Goal: Task Accomplishment & Management: Use online tool/utility

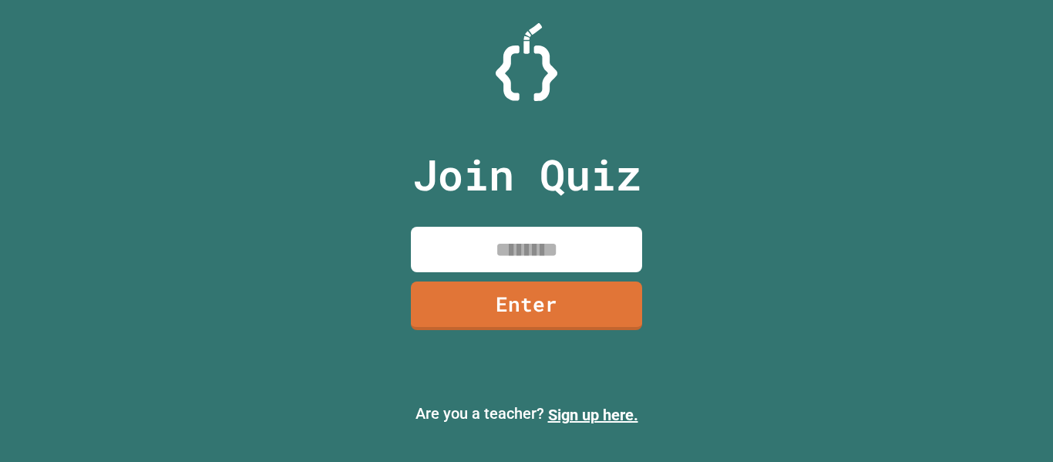
click at [517, 238] on input at bounding box center [526, 249] width 231 height 45
type input "********"
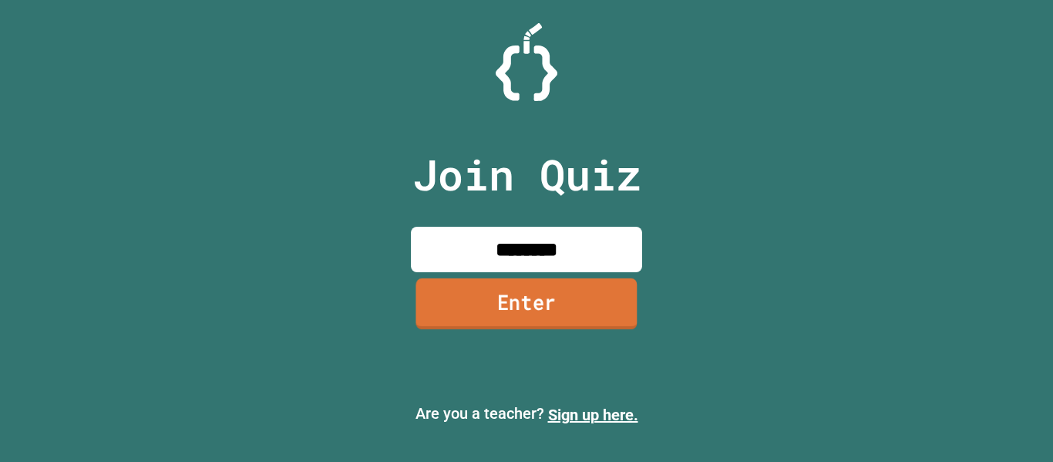
click at [551, 318] on link "Enter" at bounding box center [526, 303] width 221 height 51
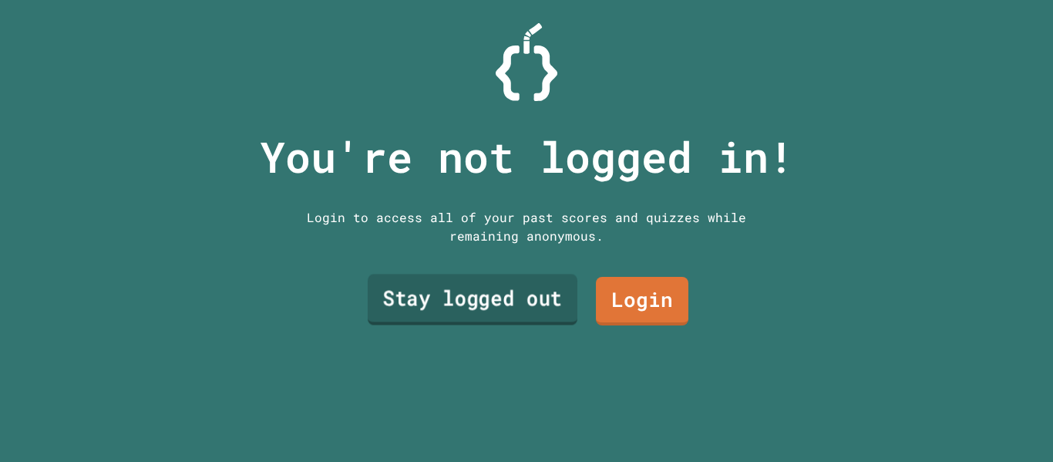
click at [491, 289] on link "Stay logged out" at bounding box center [473, 299] width 210 height 51
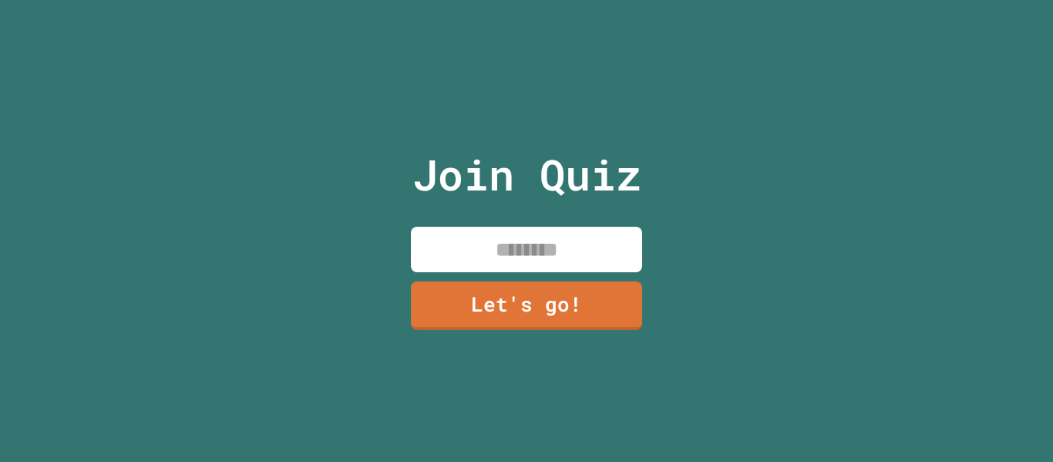
click at [522, 252] on input at bounding box center [526, 249] width 231 height 45
type input "****"
click at [543, 297] on link "Let's go!" at bounding box center [527, 303] width 220 height 51
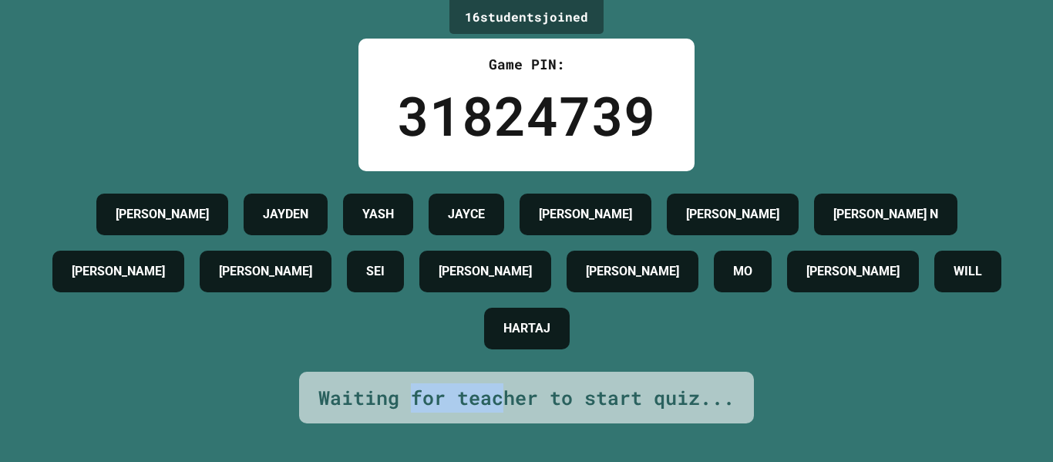
drag, startPoint x: 499, startPoint y: 416, endPoint x: 415, endPoint y: 413, distance: 84.1
click at [415, 413] on div "Waiting for teacher to start quiz..." at bounding box center [526, 397] width 416 height 29
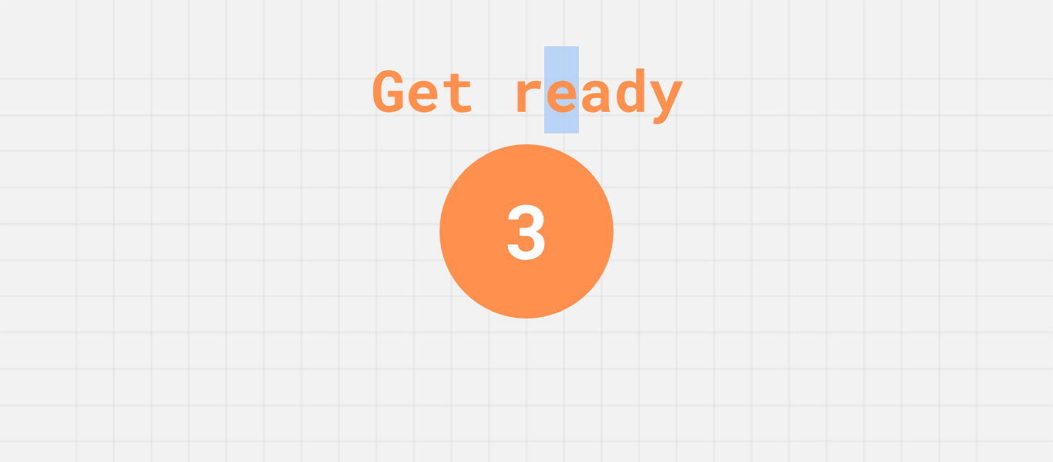
drag, startPoint x: 584, startPoint y: 102, endPoint x: 530, endPoint y: 115, distance: 56.3
click at [530, 115] on div "Get ready" at bounding box center [527, 89] width 312 height 87
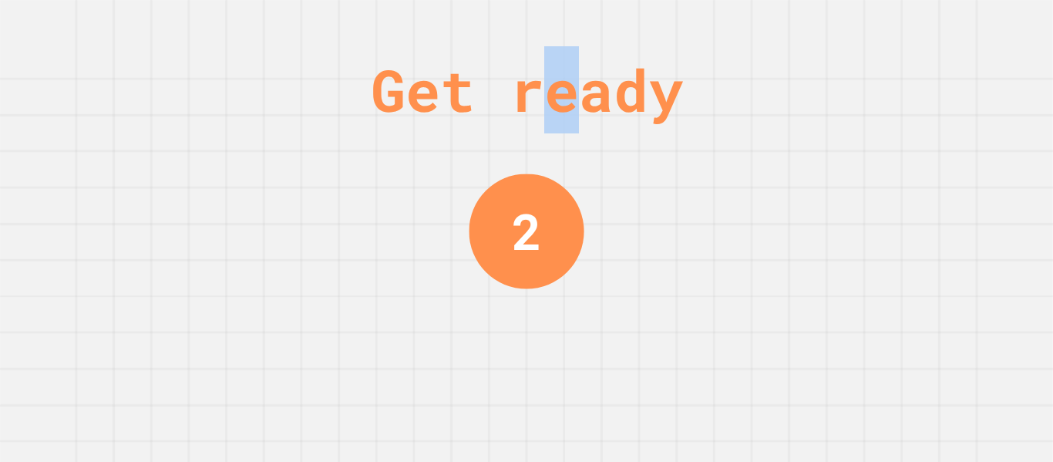
click at [530, 115] on div "Get ready" at bounding box center [527, 89] width 312 height 87
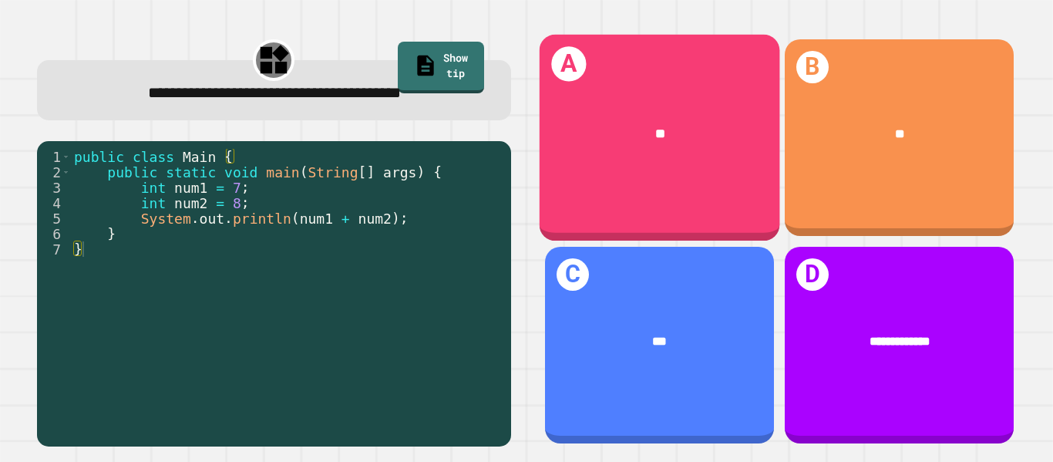
click at [743, 115] on div "**" at bounding box center [659, 134] width 241 height 72
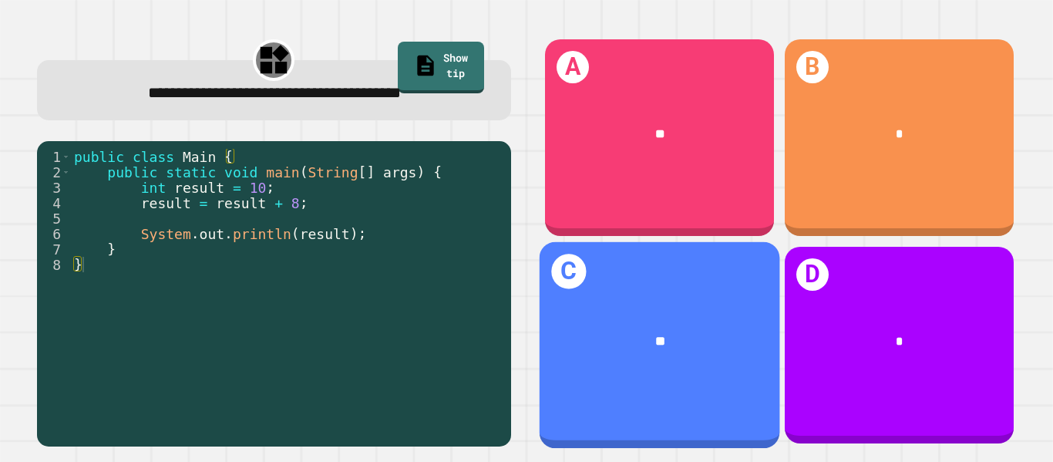
click at [683, 347] on div "**" at bounding box center [660, 342] width 188 height 20
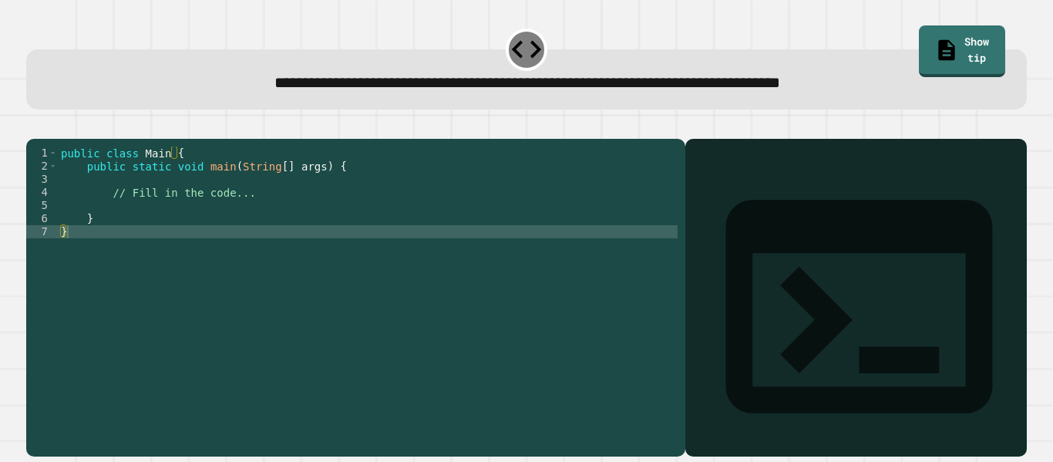
click at [301, 231] on div "public class Main { public static void main ( String [ ] args ) { // Fill in th…" at bounding box center [368, 291] width 620 height 288
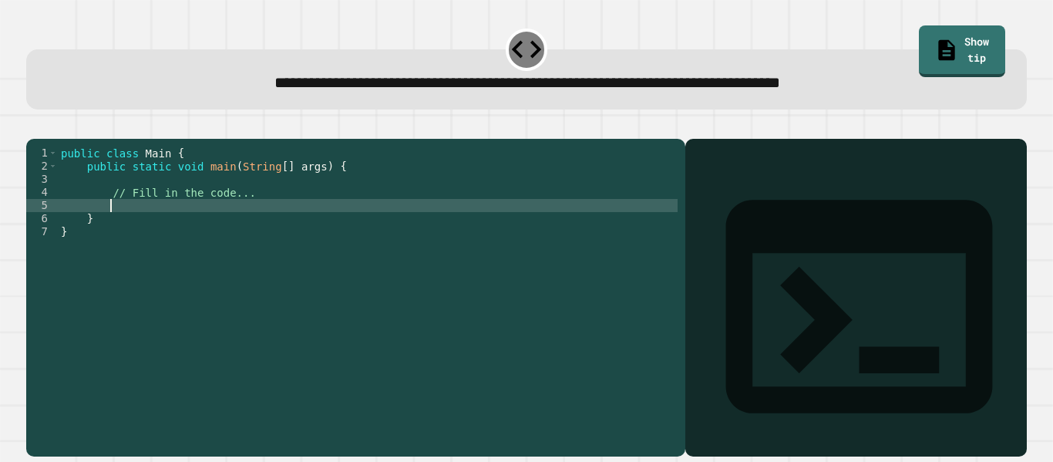
type textarea "*"
click at [106, 226] on div "public class Main { public static void main ( String [ ] args ) { // Fill in th…" at bounding box center [368, 291] width 620 height 288
type textarea "**********"
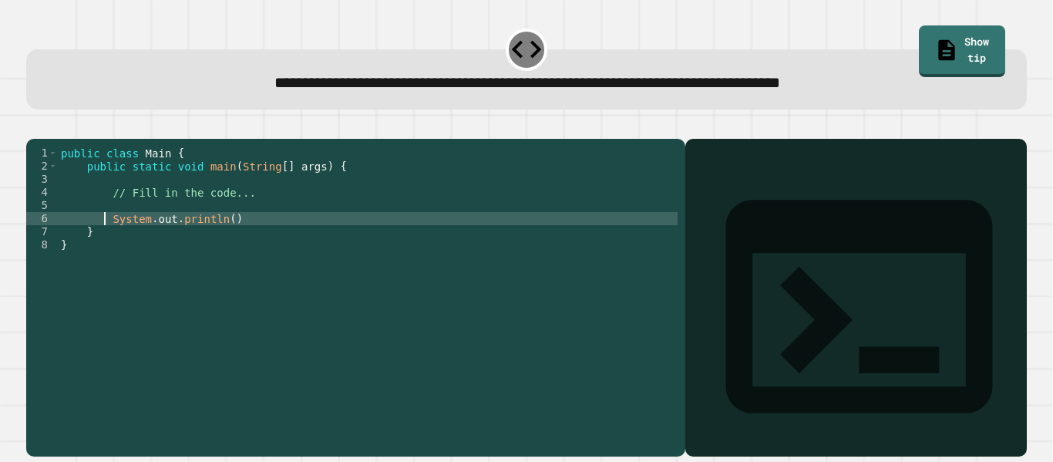
scroll to position [0, 6]
click at [113, 220] on div "public class Main { public static void main ( String [ ] args ) { // Fill in th…" at bounding box center [368, 291] width 620 height 288
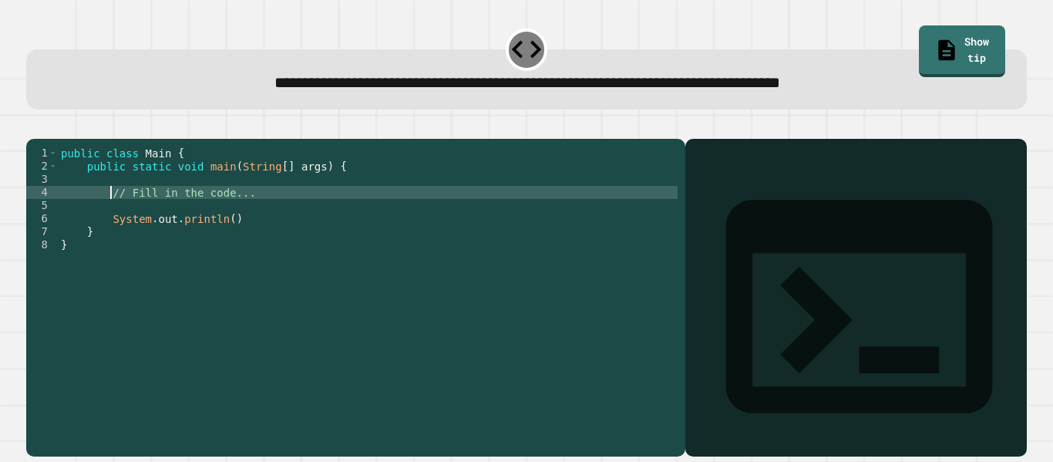
click at [112, 225] on div "public class Main { public static void main ( String [ ] args ) { // Fill in th…" at bounding box center [368, 291] width 620 height 288
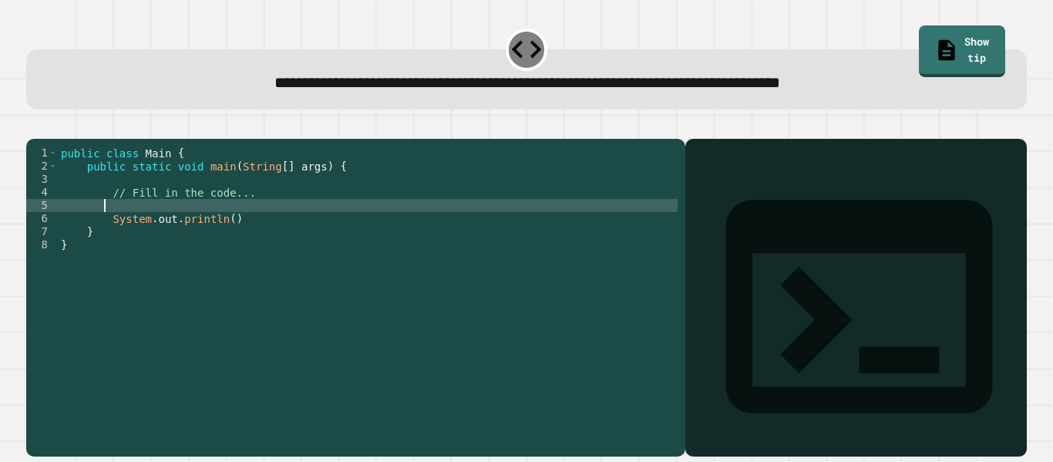
scroll to position [0, 5]
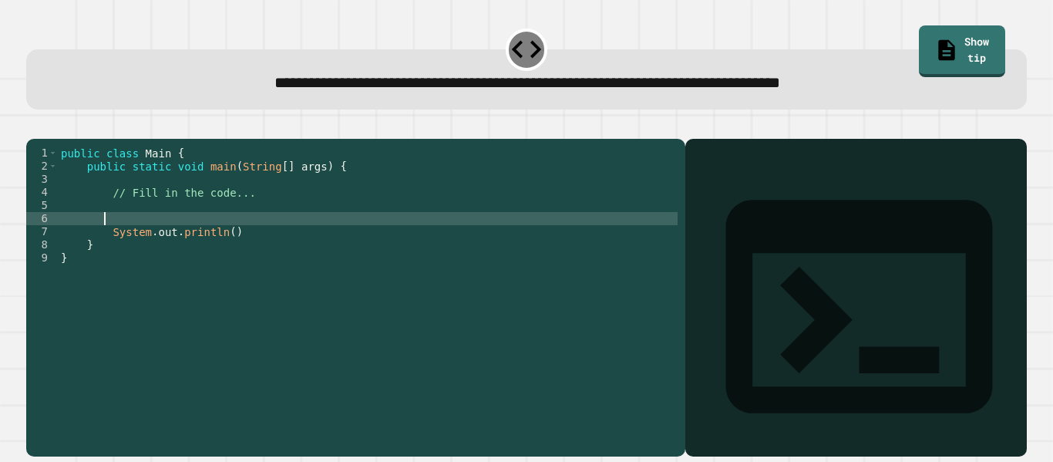
click at [111, 221] on div "public class Main { public static void main ( String [ ] args ) { // Fill in th…" at bounding box center [368, 291] width 620 height 288
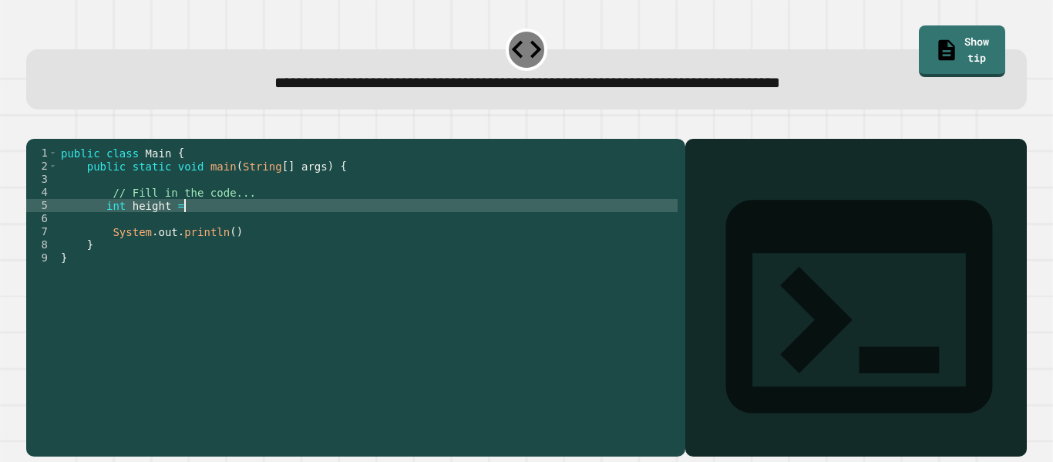
type textarea "**********"
click at [120, 245] on div "public class Main { public static void main ( String [ ] args ) { // Fill in th…" at bounding box center [368, 291] width 620 height 288
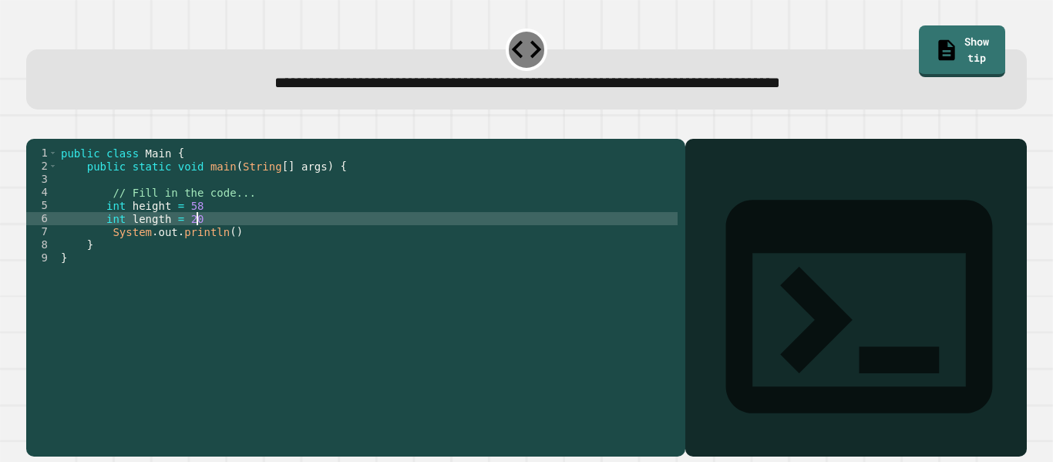
click at [110, 257] on div "public class Main { public static void main ( String [ ] args ) { // Fill in th…" at bounding box center [368, 291] width 620 height 288
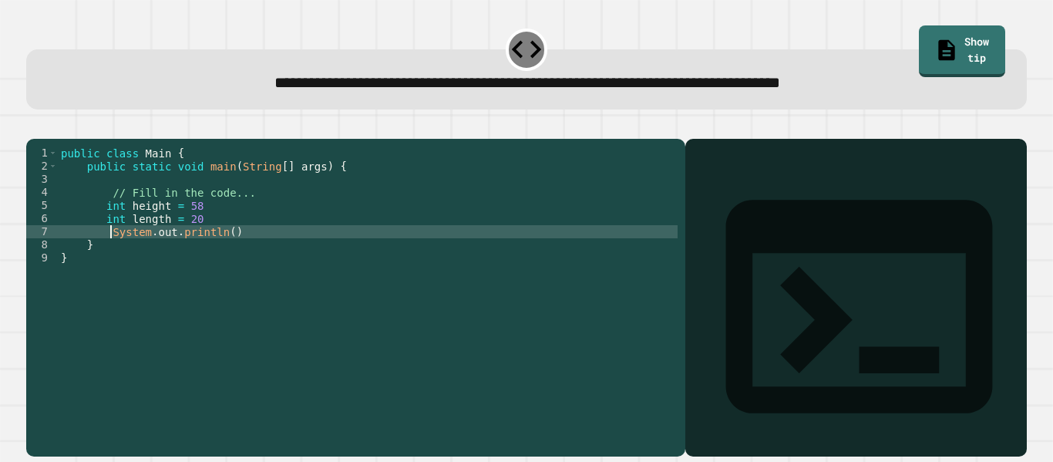
click at [231, 252] on div "public class Main { public static void main ( String [ ] args ) { // Fill in th…" at bounding box center [368, 291] width 620 height 288
click at [102, 229] on div "public class Main { public static void main ( String [ ] args ) { // Fill in th…" at bounding box center [368, 291] width 620 height 288
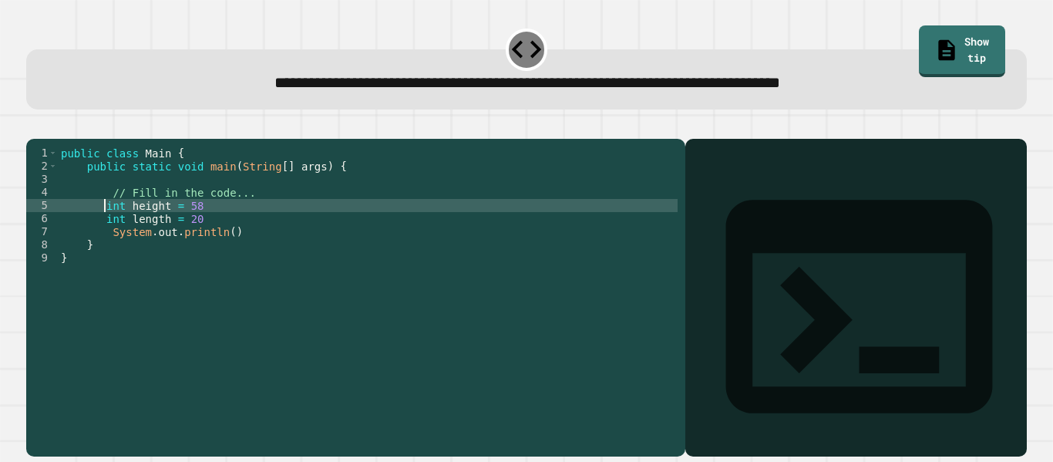
scroll to position [0, 7]
click at [104, 244] on div "public class Main { public static void main ( String [ ] args ) { // Fill in th…" at bounding box center [368, 291] width 620 height 288
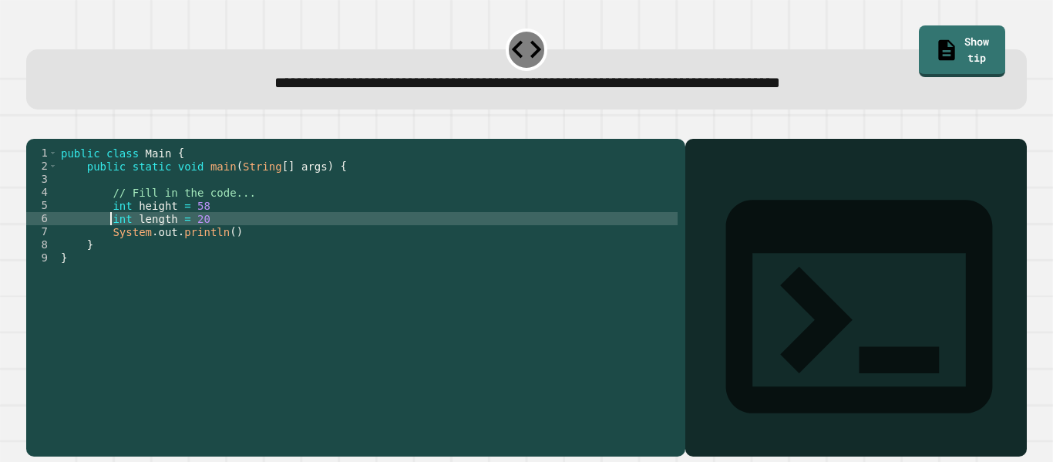
click at [227, 252] on div "public class Main { public static void main ( String [ ] args ) { // Fill in th…" at bounding box center [368, 291] width 620 height 288
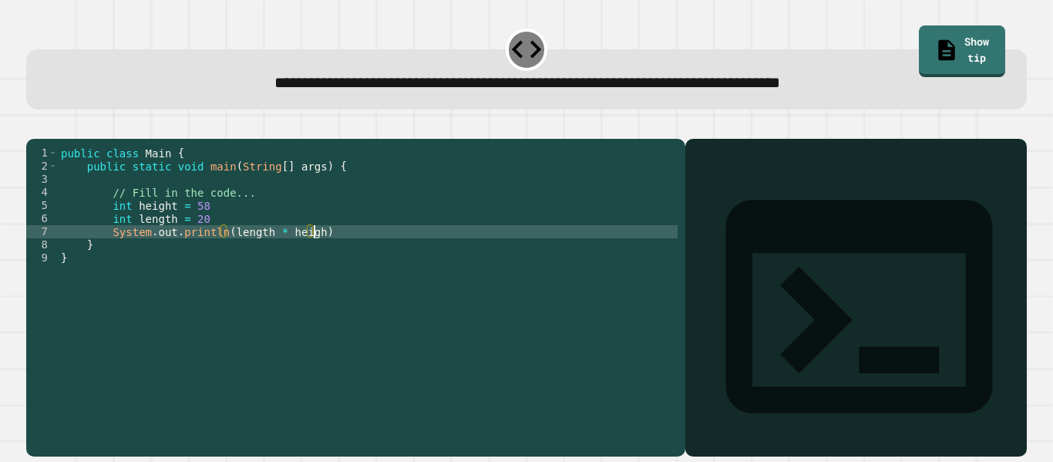
scroll to position [0, 32]
click at [334, 252] on div "public class Main { public static void main ( String [ ] args ) { // Fill in th…" at bounding box center [368, 291] width 620 height 288
click at [308, 246] on div "public class Main { public static void main ( String [ ] args ) { // Fill in th…" at bounding box center [368, 291] width 620 height 288
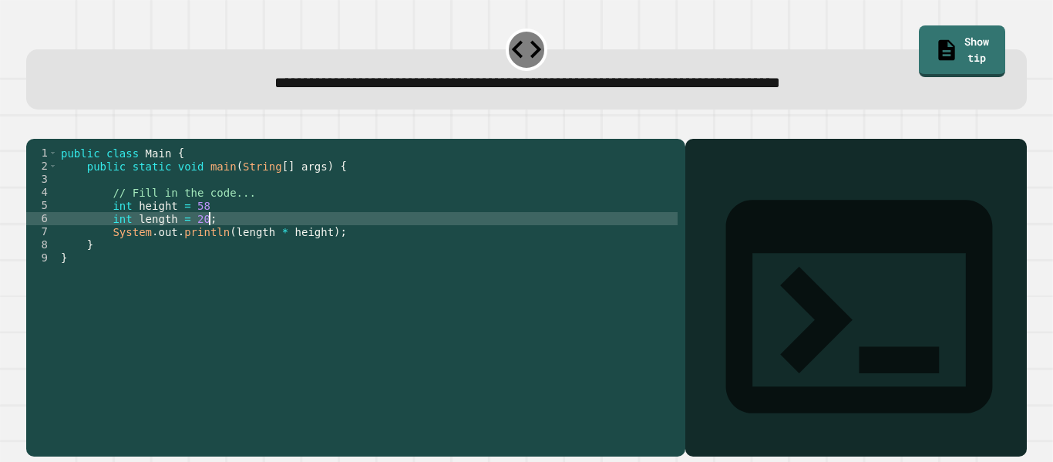
click at [296, 226] on div "public class Main { public static void main ( String [ ] args ) { // Fill in th…" at bounding box center [368, 291] width 620 height 288
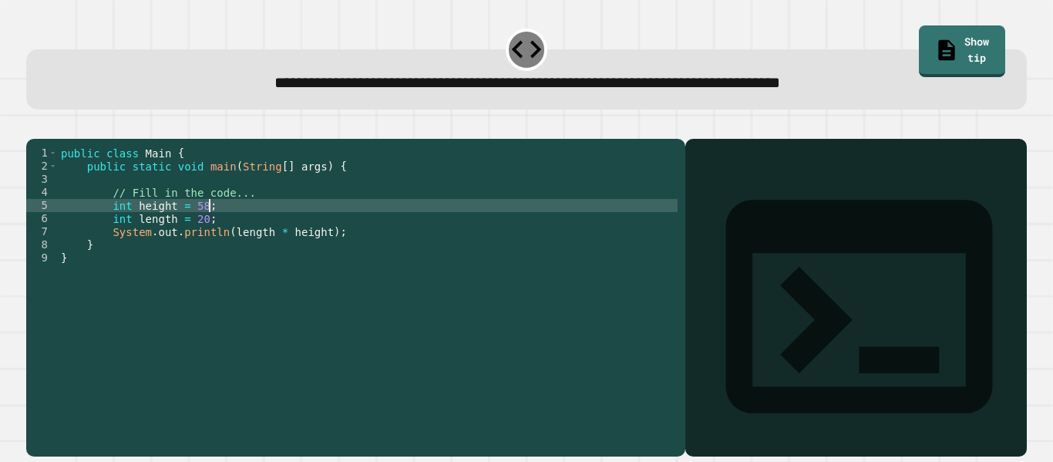
scroll to position [0, 18]
type textarea "**********"
click at [34, 126] on icon "button" at bounding box center [34, 126] width 0 height 0
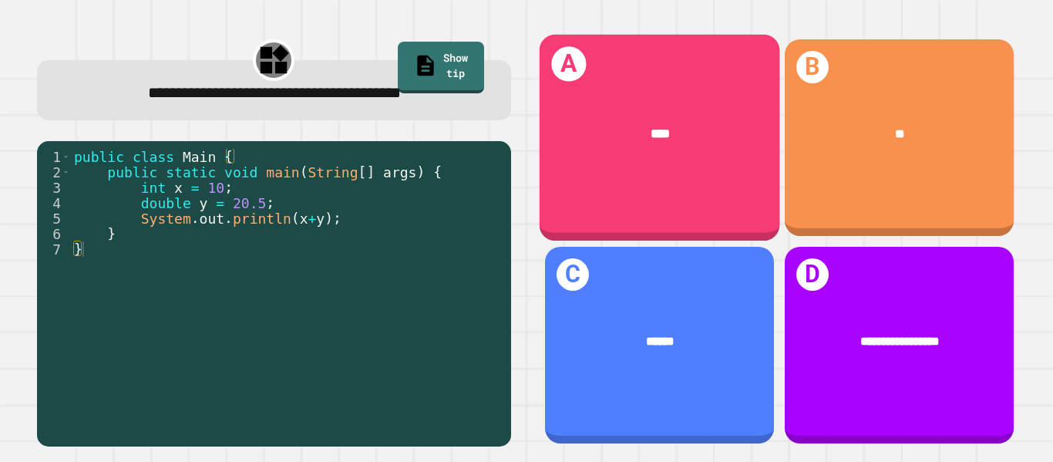
click at [736, 204] on div "A ****" at bounding box center [659, 138] width 241 height 207
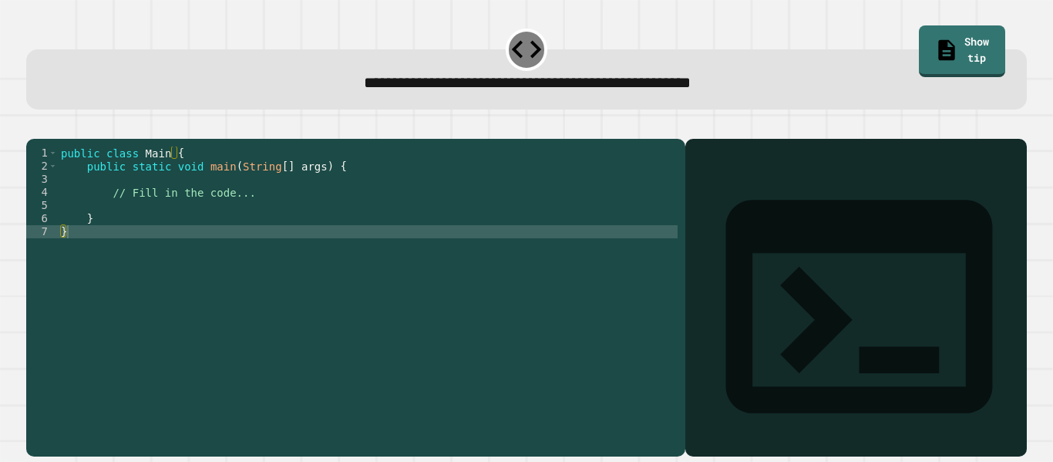
click at [287, 219] on div "public class Main { public static void main ( String [ ] args ) { // Fill in th…" at bounding box center [368, 291] width 620 height 288
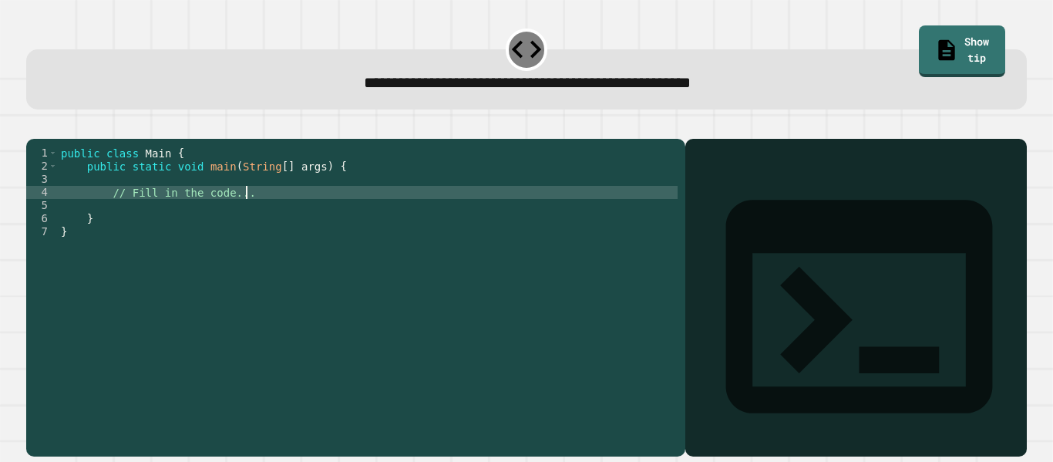
click at [282, 224] on div "public class Main { public static void main ( String [ ] args ) { // Fill in th…" at bounding box center [368, 291] width 620 height 288
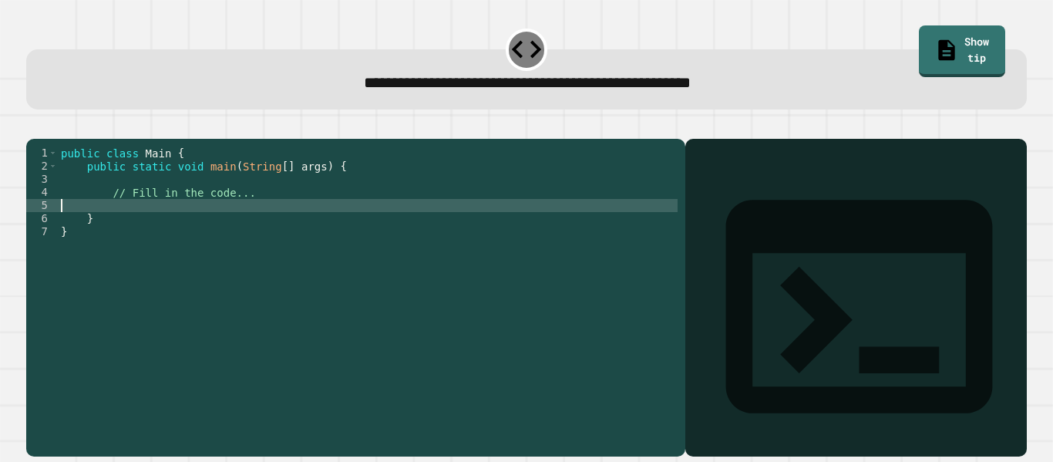
click at [262, 210] on div "public class Main { public static void main ( String [ ] args ) { // Fill in th…" at bounding box center [368, 291] width 620 height 288
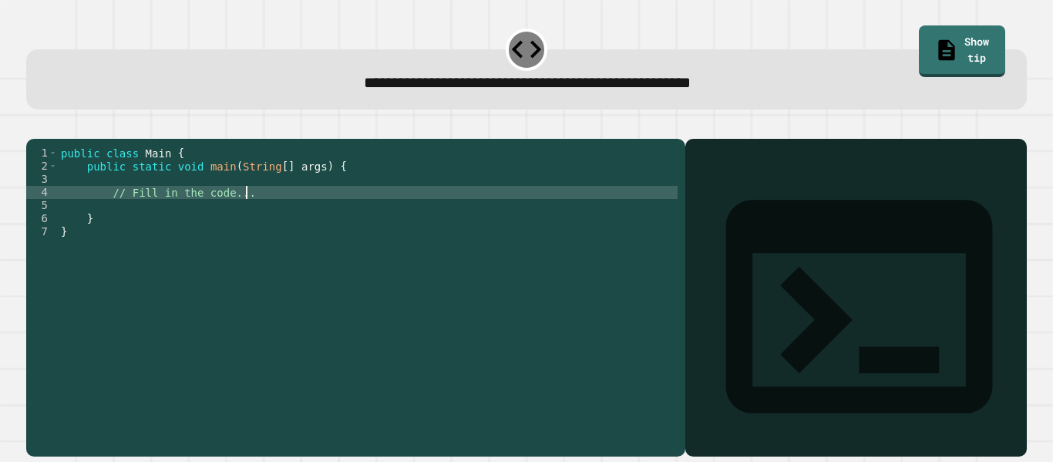
click at [249, 200] on div "public class Main { public static void main ( String [ ] args ) { // Fill in th…" at bounding box center [368, 291] width 620 height 288
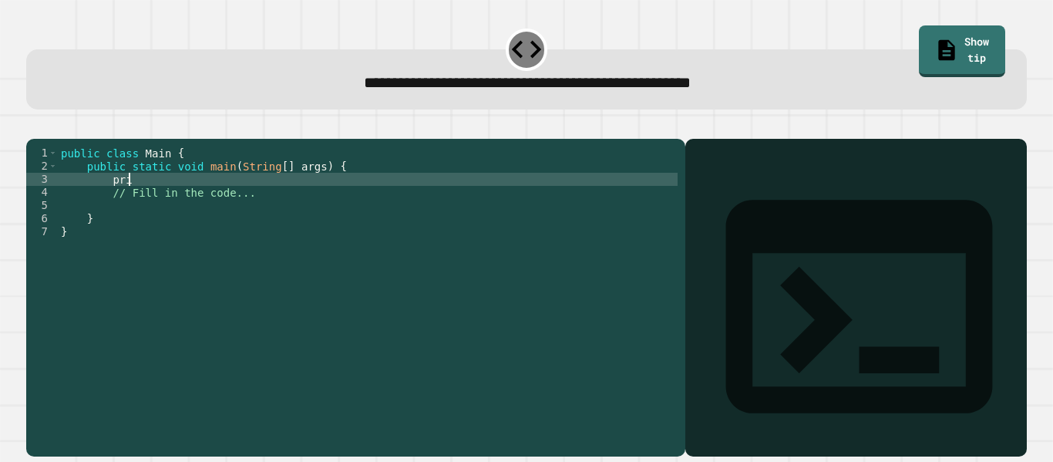
type textarea "*"
click at [34, 126] on icon "button" at bounding box center [34, 126] width 0 height 0
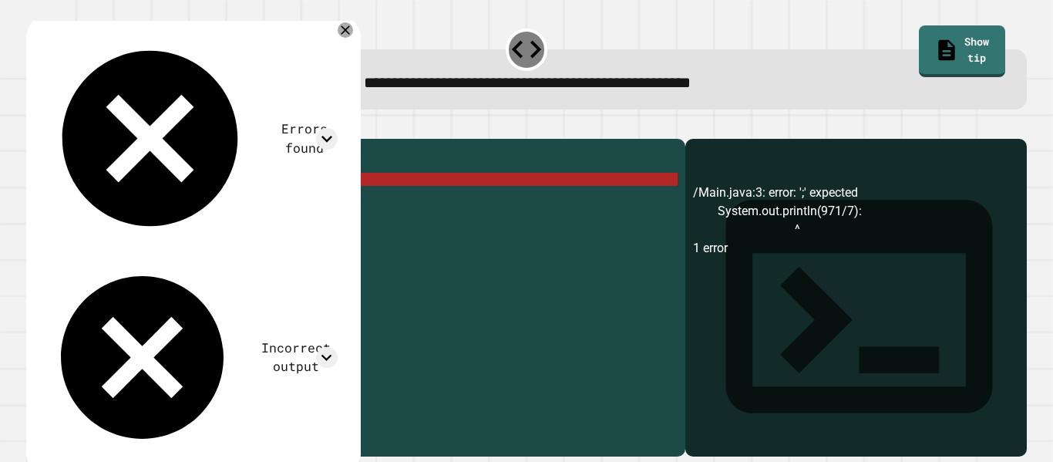
click at [288, 200] on div "public class Main { public static void main ( String [ ] args ) { System . out …" at bounding box center [368, 291] width 620 height 288
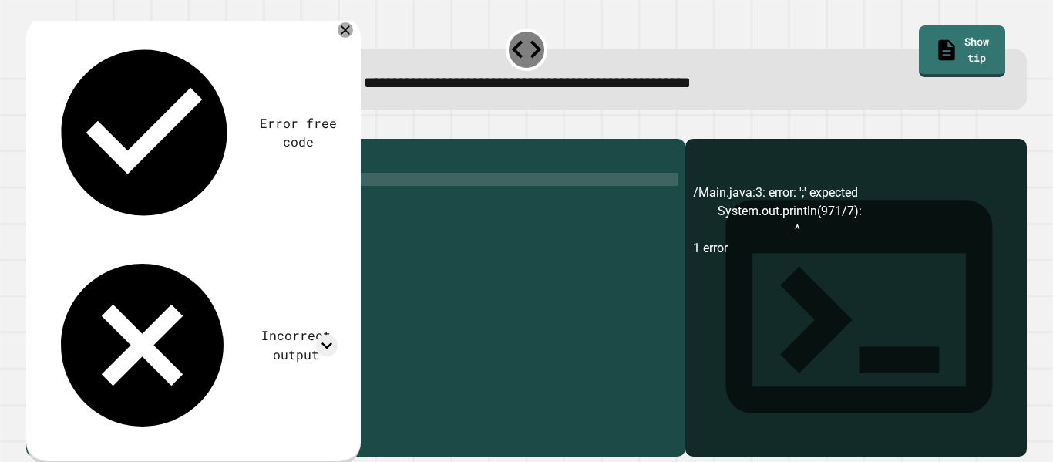
click at [34, 126] on icon "button" at bounding box center [34, 126] width 0 height 0
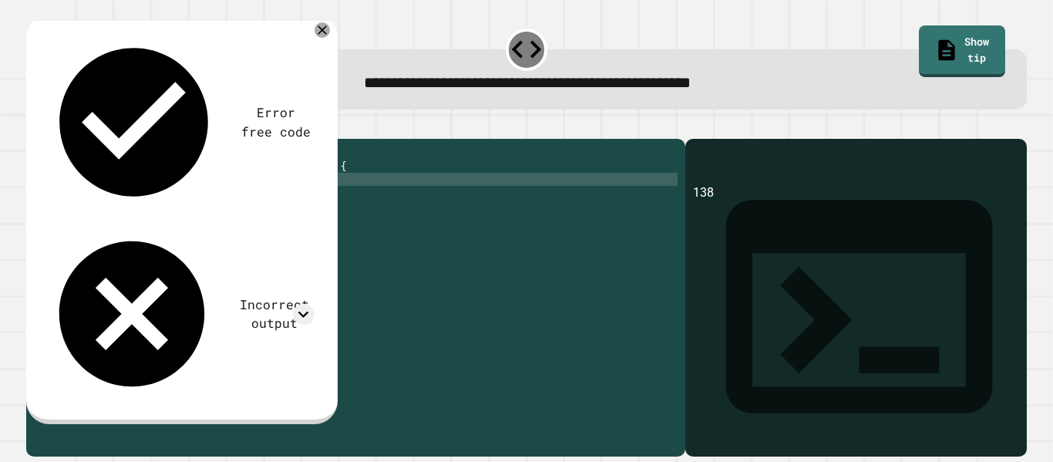
click at [256, 200] on div "public class Main { public static void main ( String [ ] args ) { System . out …" at bounding box center [368, 291] width 620 height 288
click at [325, 28] on icon at bounding box center [322, 30] width 11 height 11
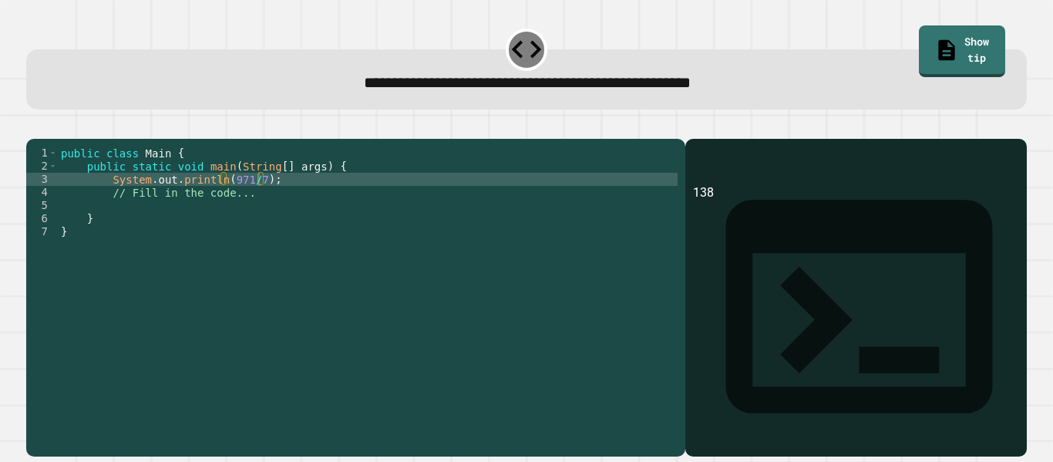
click at [251, 201] on div "public class Main { public static void main ( String [ ] args ) { System . out …" at bounding box center [368, 291] width 620 height 288
type textarea "**********"
click at [34, 126] on icon "button" at bounding box center [34, 126] width 0 height 0
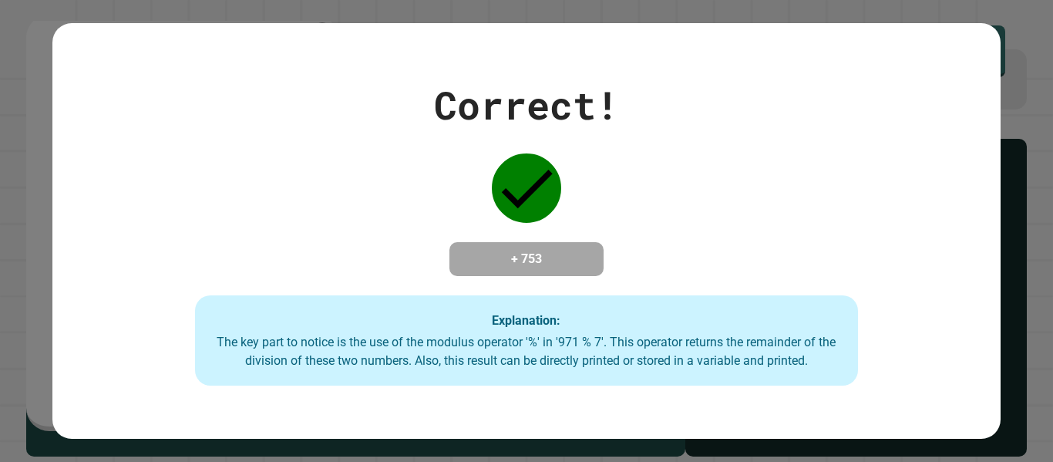
click at [527, 212] on div at bounding box center [526, 188] width 77 height 77
drag, startPoint x: 559, startPoint y: 266, endPoint x: 500, endPoint y: 248, distance: 61.5
click at [500, 250] on h4 "+ 753" at bounding box center [526, 259] width 123 height 19
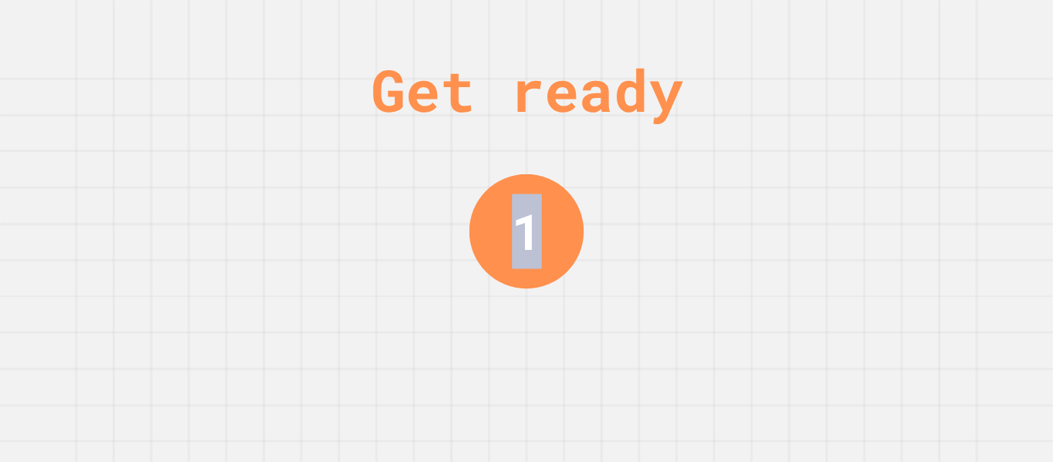
drag, startPoint x: 540, startPoint y: 210, endPoint x: 554, endPoint y: 204, distance: 15.9
click at [554, 204] on div "1" at bounding box center [527, 230] width 115 height 115
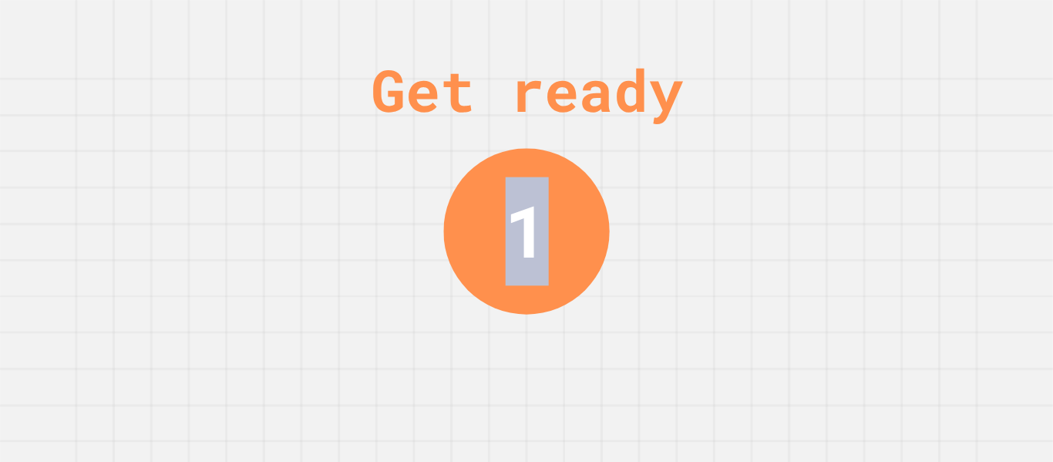
click at [554, 204] on div "1" at bounding box center [526, 231] width 166 height 166
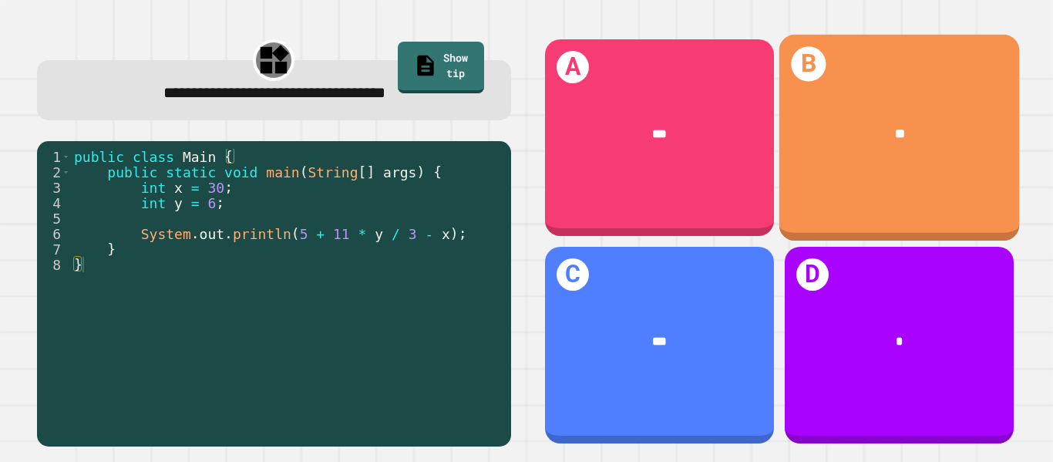
click at [847, 213] on div "B **" at bounding box center [899, 138] width 241 height 207
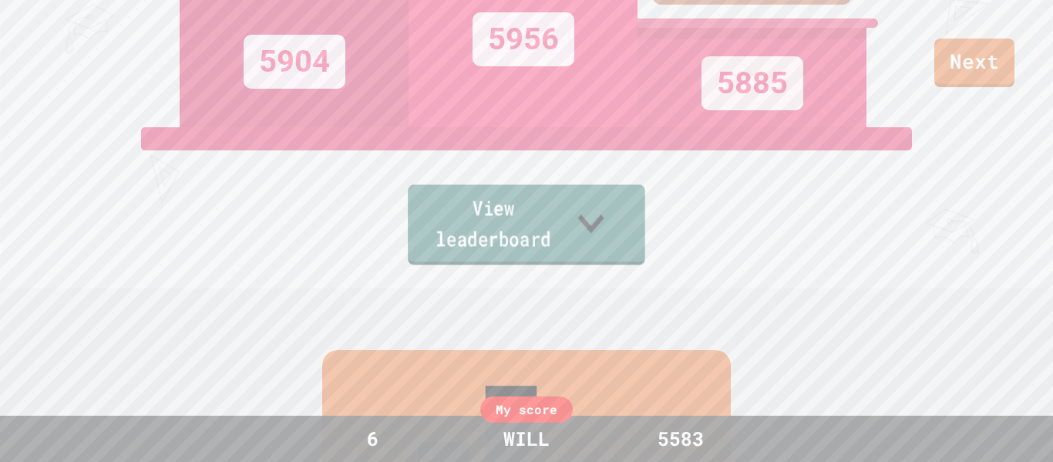
click at [618, 231] on icon at bounding box center [591, 223] width 52 height 61
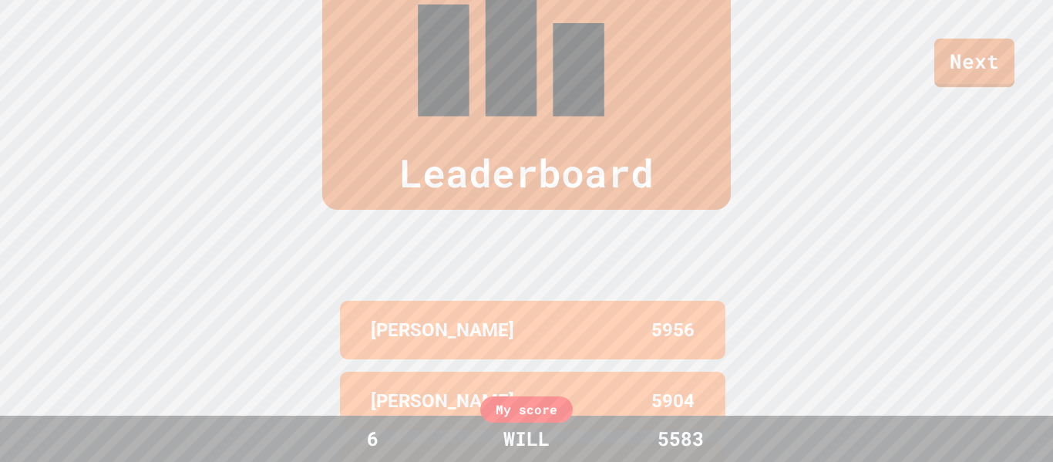
scroll to position [636, 0]
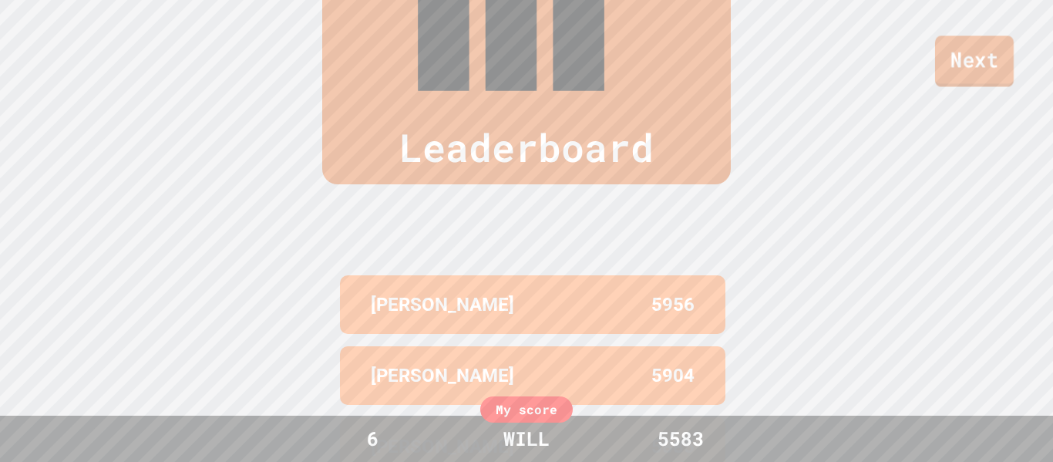
click at [985, 80] on link "Next" at bounding box center [974, 60] width 79 height 51
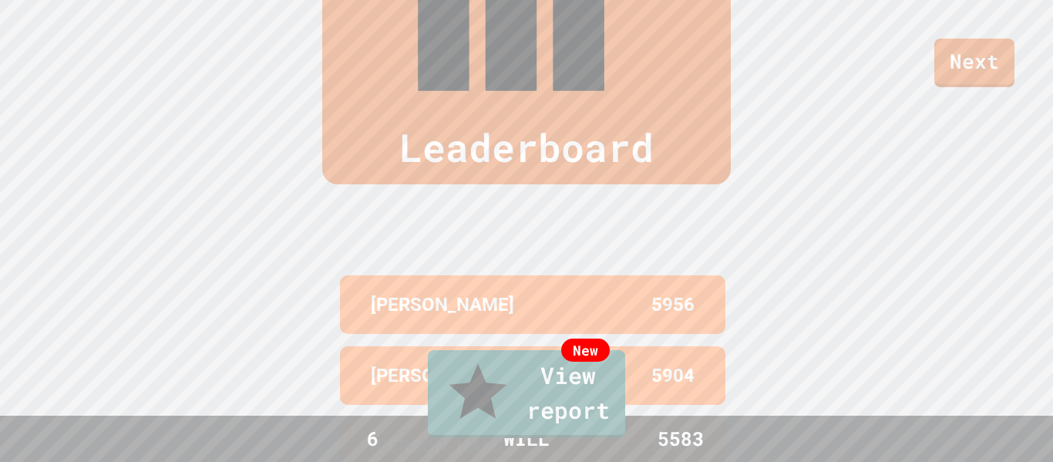
drag, startPoint x: 800, startPoint y: 223, endPoint x: 700, endPoint y: 210, distance: 101.1
